Goal: Task Accomplishment & Management: Use online tool/utility

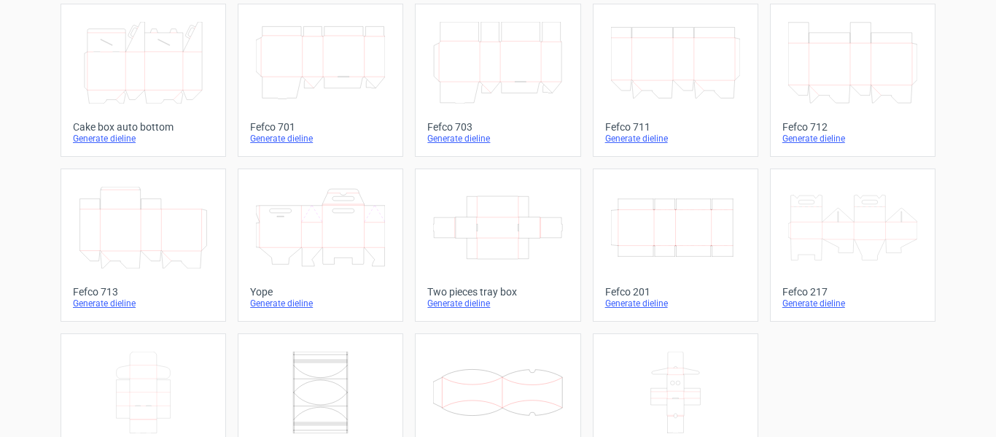
scroll to position [414, 0]
click at [625, 306] on div "Generate dieline" at bounding box center [675, 303] width 141 height 12
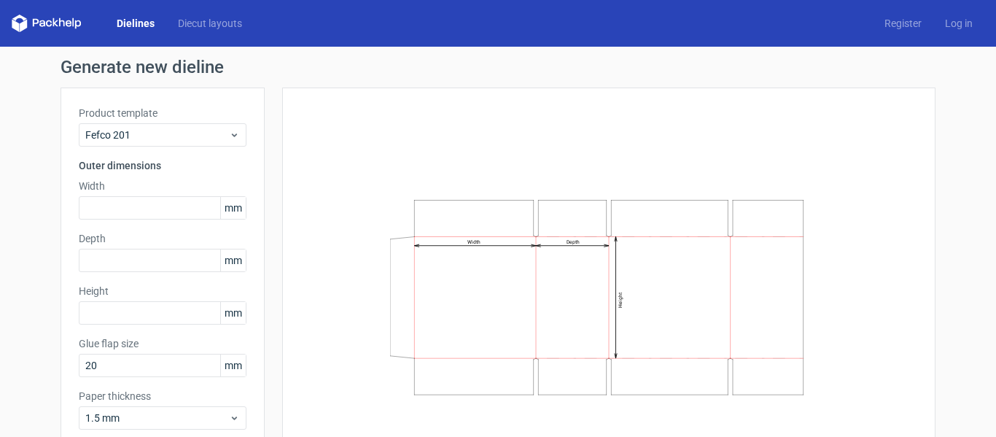
click at [146, 194] on div "Width mm" at bounding box center [163, 199] width 168 height 41
click at [141, 221] on div "Product template Fefco 201 Outer dimensions Width mm Depth mm Height mm Glue fl…" at bounding box center [162, 273] width 204 height 372
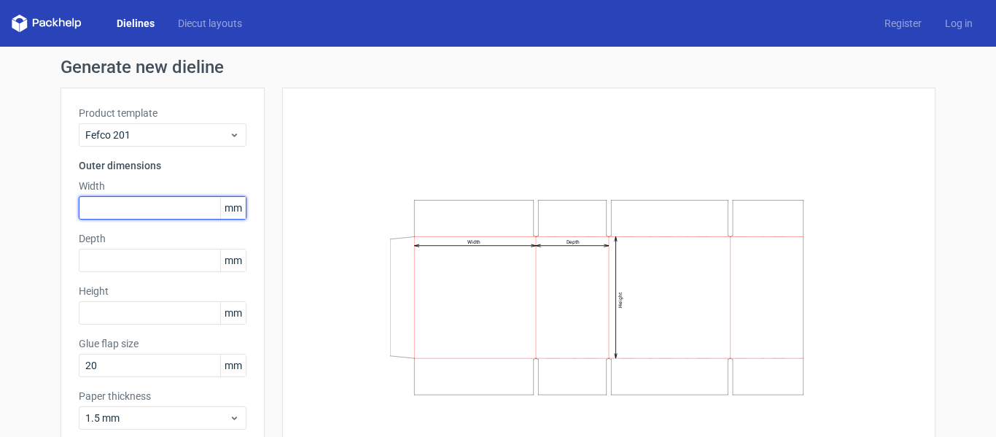
click at [133, 209] on input "text" at bounding box center [163, 207] width 168 height 23
type input "2"
type input "440"
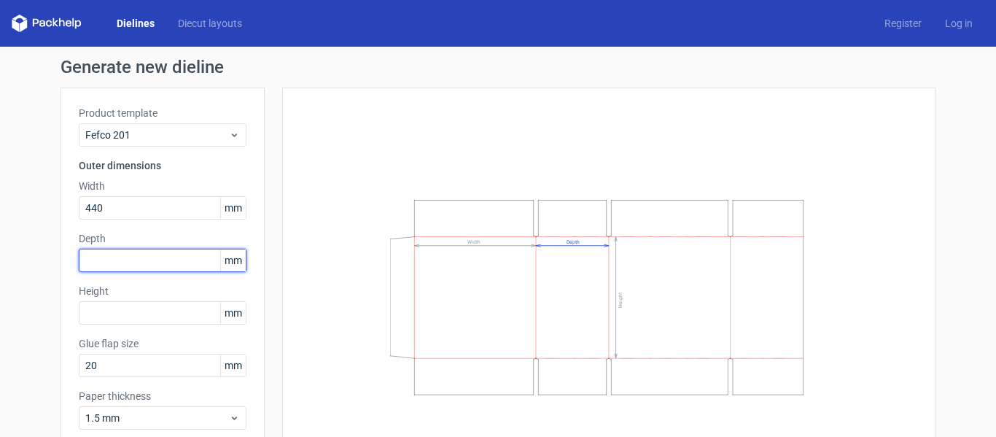
click at [155, 259] on input "text" at bounding box center [163, 260] width 168 height 23
type input "330"
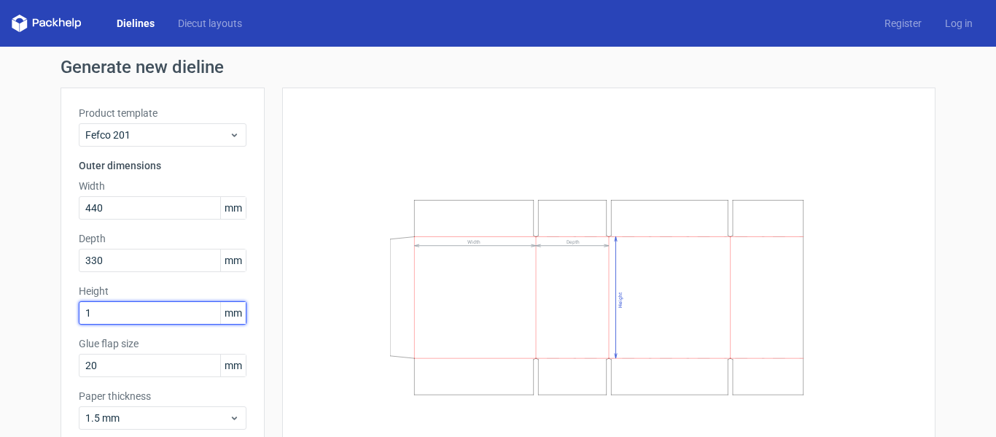
click at [143, 308] on input "1" at bounding box center [163, 312] width 168 height 23
type input "175"
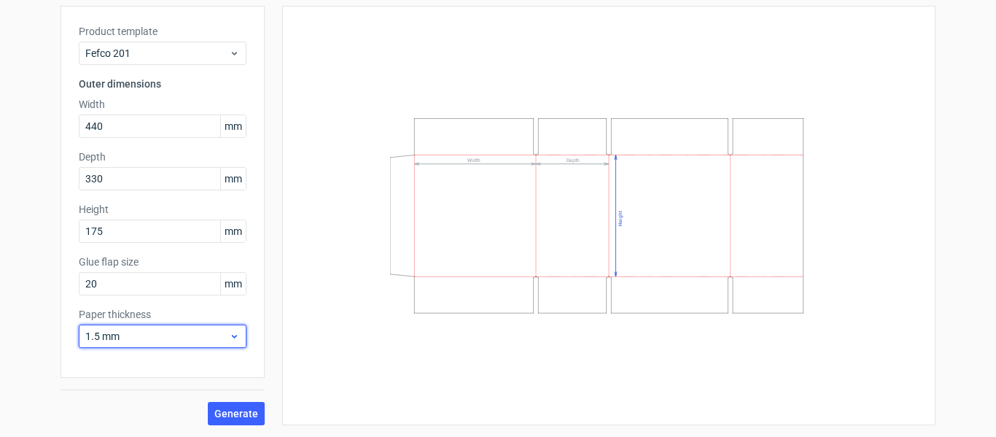
click at [144, 335] on span "1.5 mm" at bounding box center [157, 336] width 144 height 15
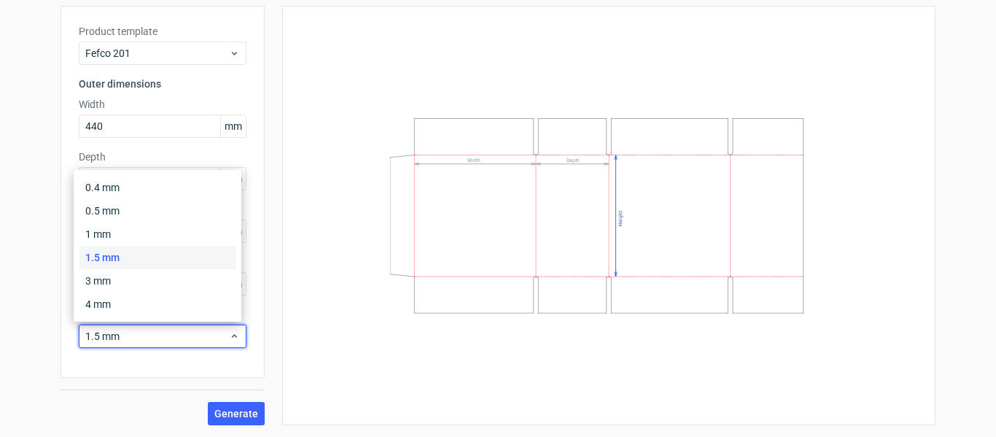
click at [300, 311] on div "Width Depth Height" at bounding box center [608, 215] width 617 height 383
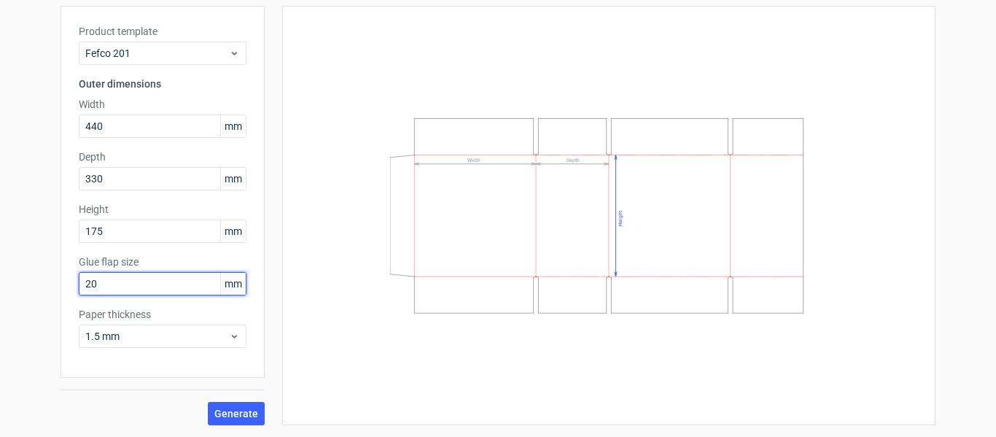
click at [199, 284] on input "20" at bounding box center [163, 283] width 168 height 23
type input "2"
type input "35"
click at [244, 403] on button "Generate" at bounding box center [236, 413] width 57 height 23
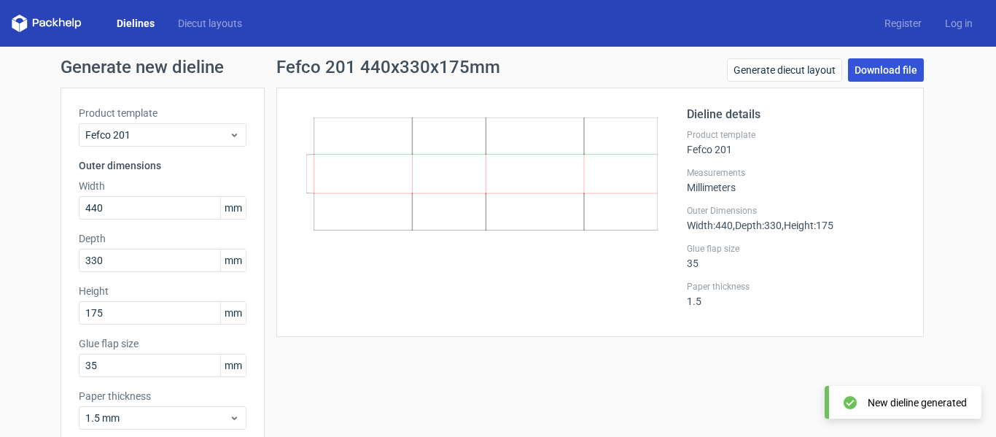
click at [875, 63] on link "Download file" at bounding box center [886, 69] width 76 height 23
